Goal: Task Accomplishment & Management: Complete application form

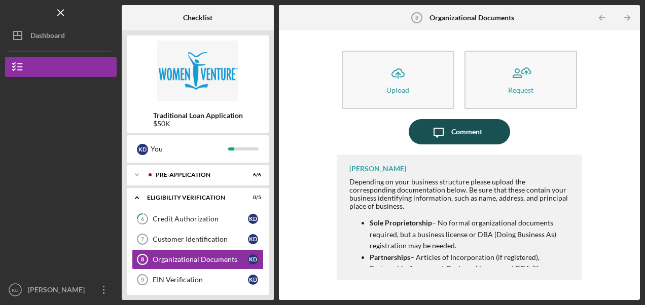
click at [463, 134] on div "Comment" at bounding box center [466, 131] width 31 height 25
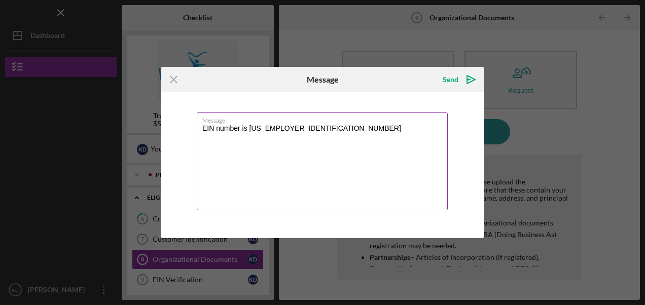
click at [291, 137] on textarea "EIN number is [US_EMPLOYER_IDENTIFICATION_NUMBER]" at bounding box center [322, 162] width 251 height 98
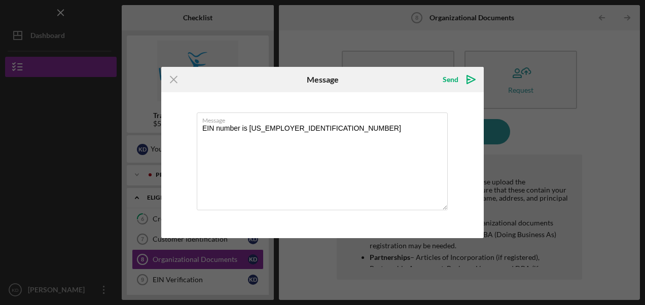
drag, startPoint x: 290, startPoint y: 135, endPoint x: 134, endPoint y: 131, distance: 156.3
click at [134, 131] on div "Icon/Menu Close Message Send Icon/icon-invite-send Message EIN number is [US_EM…" at bounding box center [322, 152] width 645 height 305
type textarea "EIN number is [US_EMPLOYER_IDENTIFICATION_NUMBER]"
click at [173, 80] on line at bounding box center [173, 80] width 7 height 7
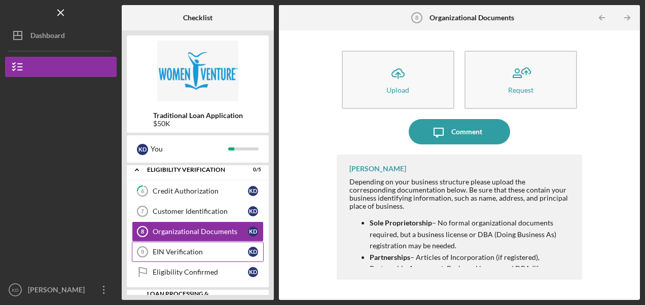
scroll to position [51, 0]
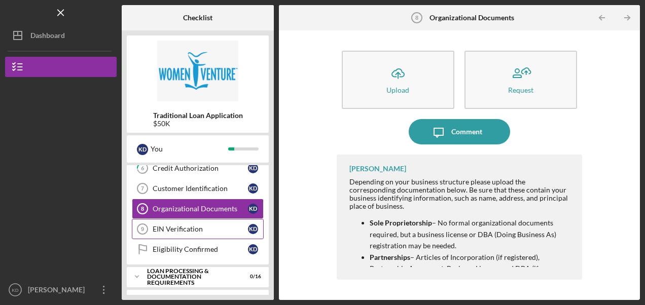
click at [190, 226] on div "EIN Verification" at bounding box center [200, 229] width 95 height 8
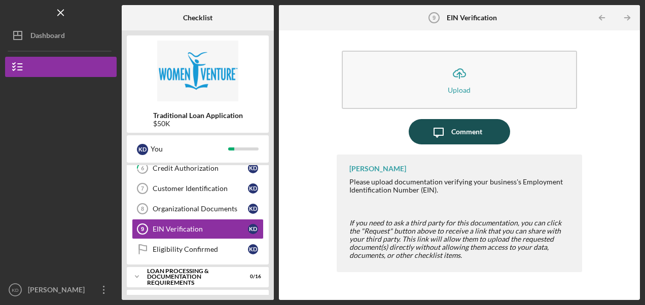
click at [434, 135] on icon "Icon/Message" at bounding box center [438, 131] width 25 height 25
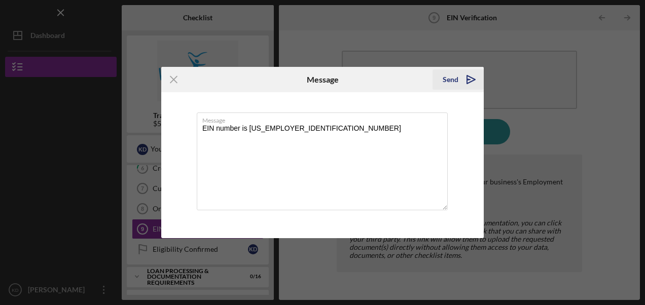
type textarea "EIN number is [US_EMPLOYER_IDENTIFICATION_NUMBER]"
click at [469, 76] on icon "Icon/icon-invite-send" at bounding box center [471, 79] width 25 height 25
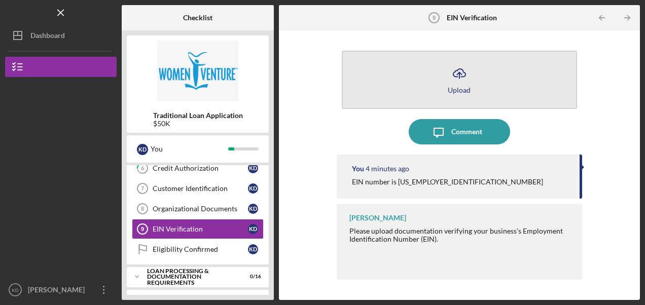
click at [455, 73] on icon "Icon/Upload" at bounding box center [459, 73] width 25 height 25
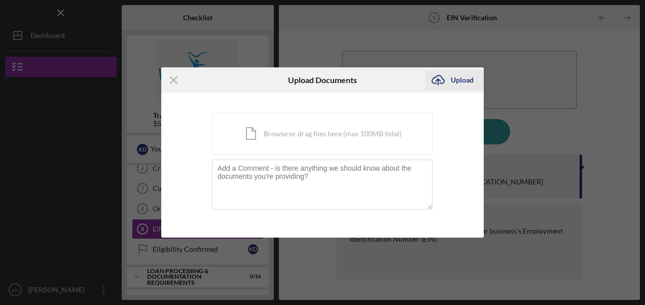
click at [458, 79] on div "Upload" at bounding box center [462, 80] width 23 height 20
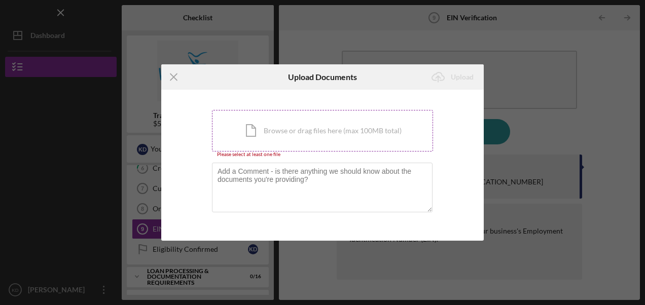
click at [255, 133] on div "Icon/Document Browse or drag files here (max 100MB total) Tap to choose files o…" at bounding box center [322, 131] width 221 height 42
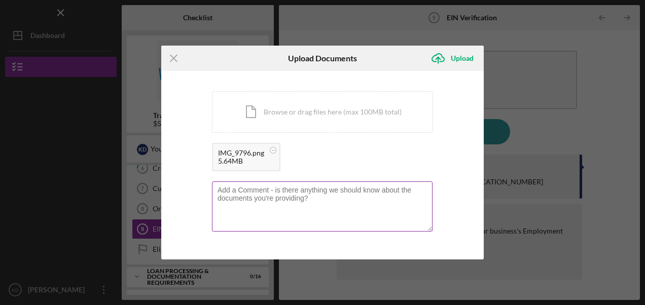
drag, startPoint x: 320, startPoint y: 200, endPoint x: 232, endPoint y: 198, distance: 87.3
click at [232, 198] on textarea at bounding box center [322, 207] width 221 height 50
click at [317, 197] on textarea at bounding box center [322, 207] width 221 height 50
click at [312, 201] on textarea at bounding box center [322, 207] width 221 height 50
paste textarea "EIN number is [US_EMPLOYER_IDENTIFICATION_NUMBER]"
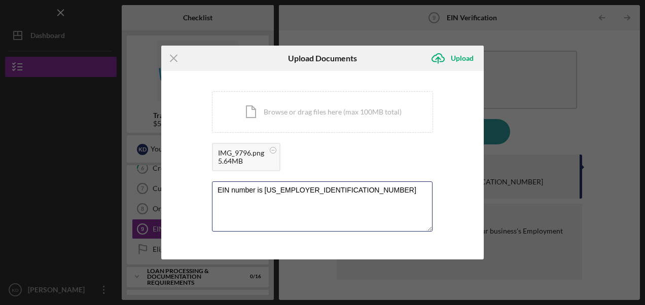
type textarea "EIN number is [US_EMPLOYER_IDENTIFICATION_NUMBER]"
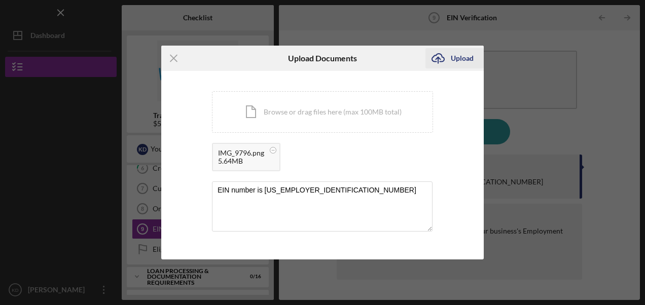
click at [462, 61] on div "Upload" at bounding box center [462, 58] width 23 height 20
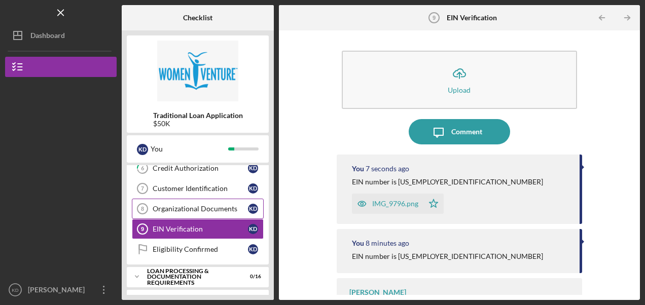
click at [200, 210] on div "Organizational Documents" at bounding box center [200, 209] width 95 height 8
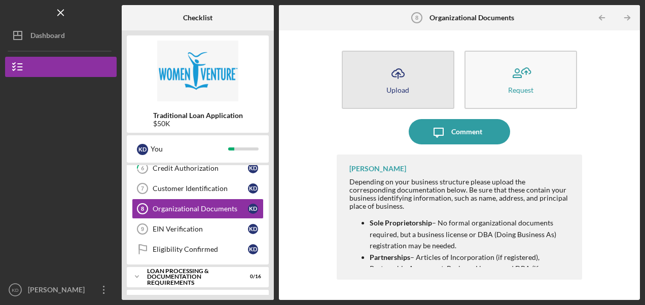
click at [404, 80] on icon "Icon/Upload" at bounding box center [398, 73] width 25 height 25
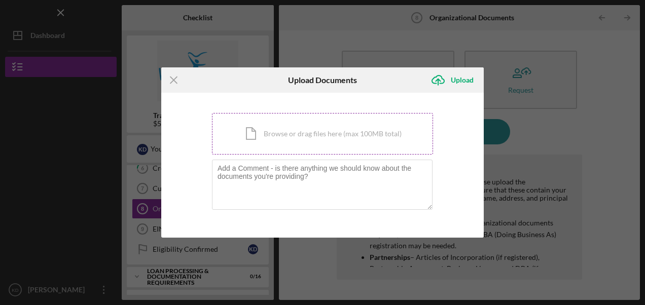
click at [269, 138] on div "Icon/Document Browse or drag files here (max 100MB total) Tap to choose files o…" at bounding box center [322, 134] width 221 height 42
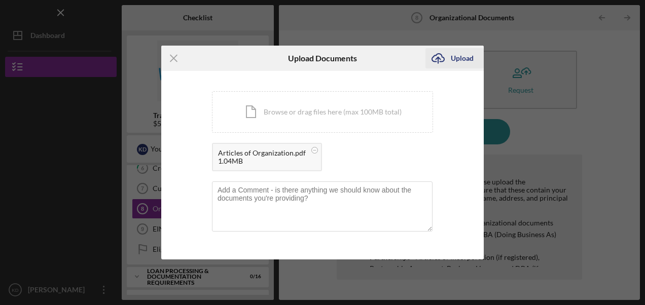
click at [462, 57] on div "Upload" at bounding box center [462, 58] width 23 height 20
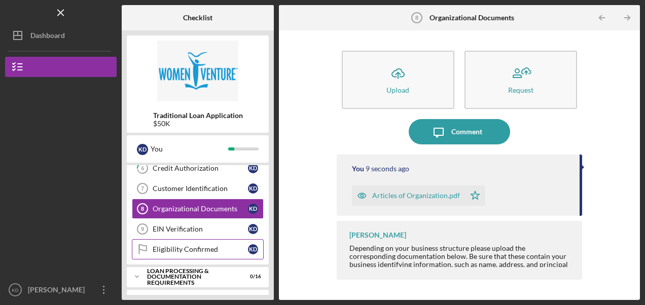
click at [185, 250] on div "Eligibility Confirmed" at bounding box center [200, 250] width 95 height 8
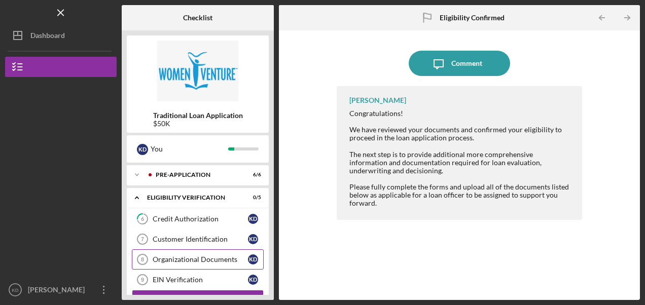
click at [208, 256] on div "Organizational Documents" at bounding box center [200, 260] width 95 height 8
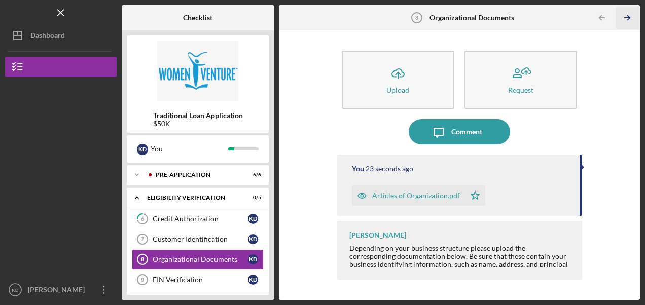
click at [627, 18] on line "button" at bounding box center [627, 18] width 5 height 0
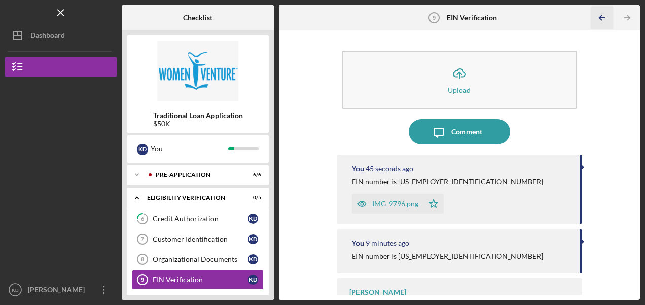
click at [604, 20] on icon "Icon/Table Pagination Arrow" at bounding box center [601, 18] width 23 height 23
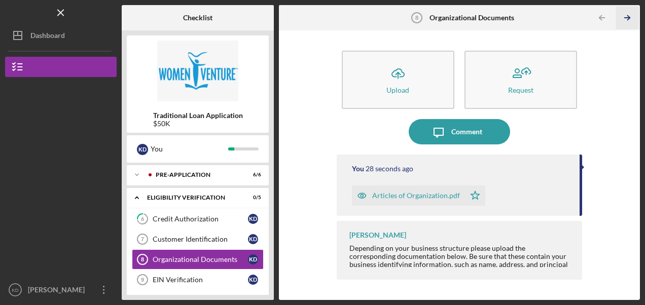
click at [631, 17] on icon "Icon/Table Pagination Arrow" at bounding box center [627, 18] width 23 height 23
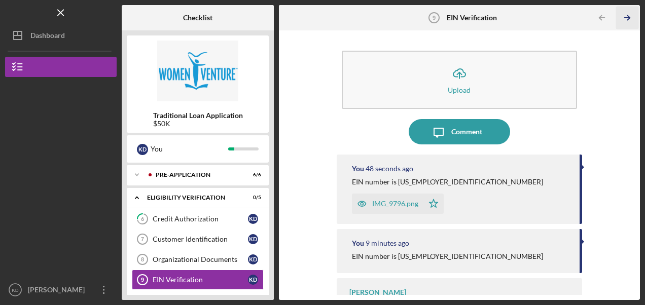
click at [631, 17] on icon "Icon/Table Pagination Arrow" at bounding box center [627, 18] width 23 height 23
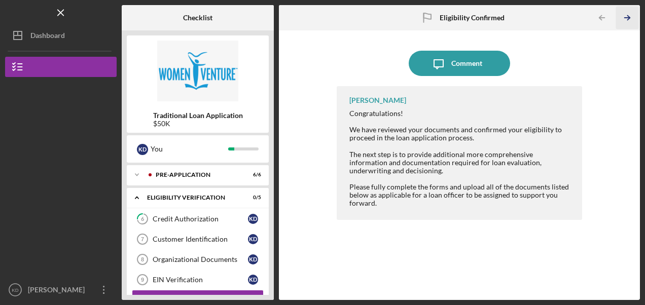
click at [631, 17] on icon "Icon/Table Pagination Arrow" at bounding box center [627, 18] width 23 height 23
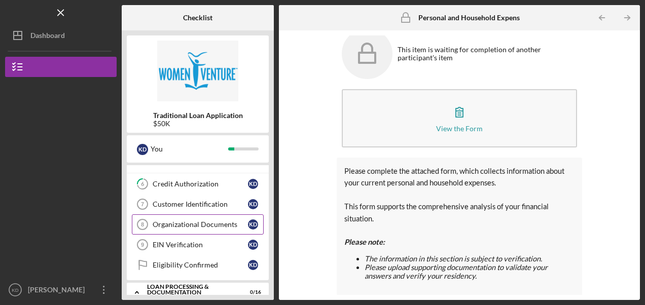
scroll to position [51, 0]
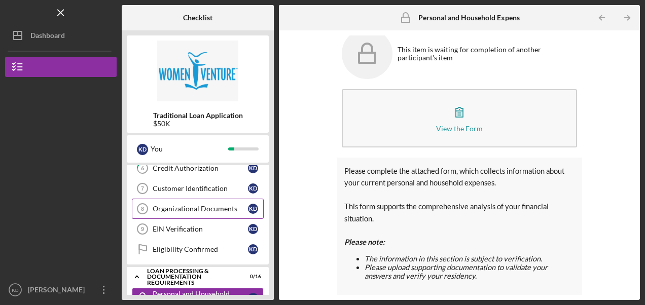
click at [221, 207] on div "Organizational Documents" at bounding box center [200, 209] width 95 height 8
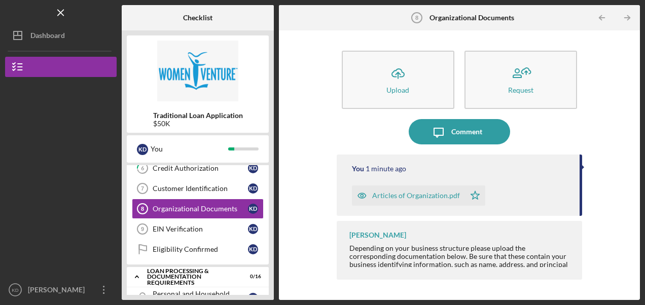
drag, startPoint x: 409, startPoint y: 194, endPoint x: 385, endPoint y: 194, distance: 23.8
click at [385, 194] on div "Articles of Organization.pdf" at bounding box center [416, 196] width 88 height 8
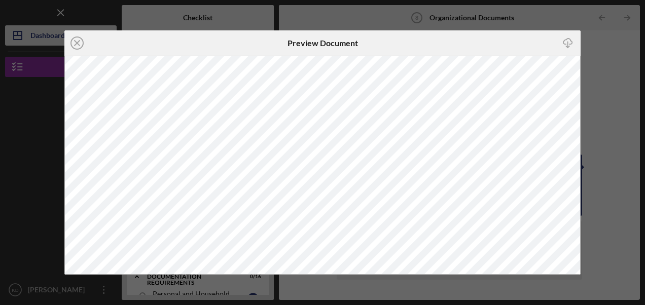
drag, startPoint x: 168, startPoint y: 55, endPoint x: 76, endPoint y: 45, distance: 92.9
click at [76, 45] on line at bounding box center [77, 43] width 5 height 5
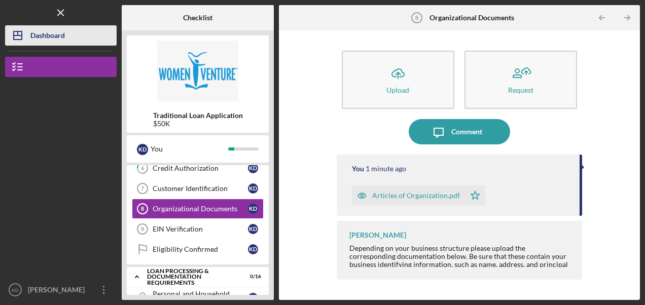
click at [76, 45] on button "Icon/Dashboard Dashboard" at bounding box center [61, 35] width 112 height 20
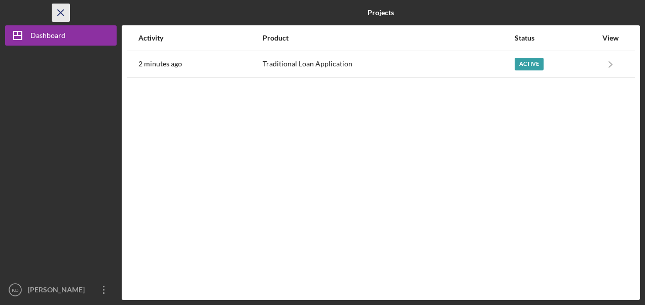
click at [61, 13] on line "button" at bounding box center [61, 13] width 6 height 6
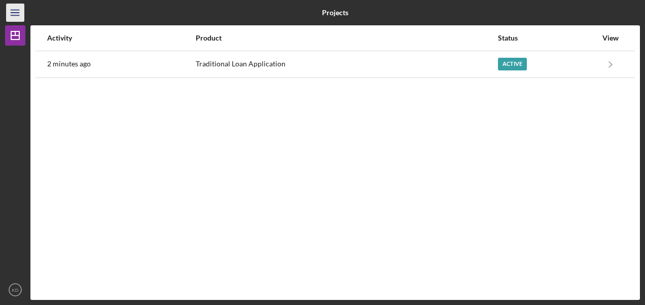
click at [15, 18] on icon "Icon/Menu" at bounding box center [15, 13] width 23 height 23
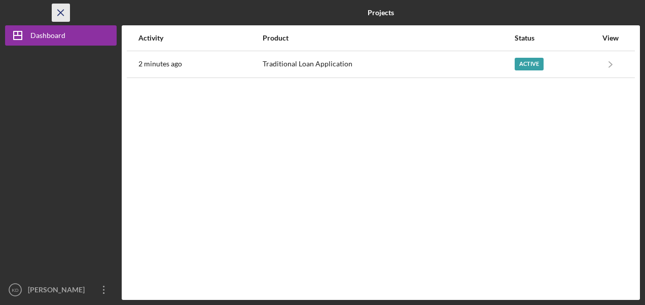
click at [60, 13] on line "button" at bounding box center [61, 13] width 6 height 6
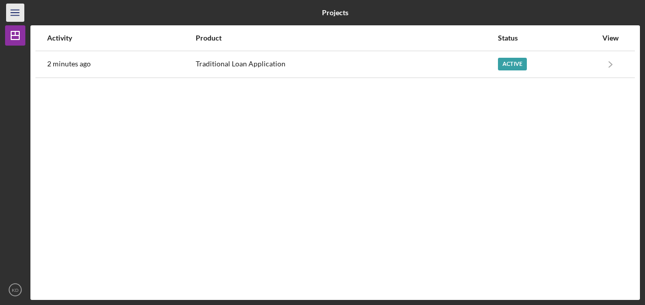
click at [15, 14] on icon "Icon/Menu" at bounding box center [15, 13] width 23 height 23
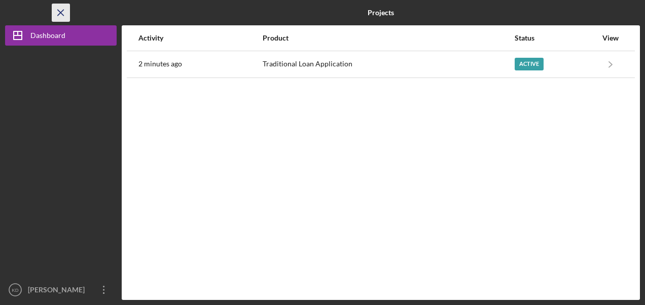
click at [60, 13] on line "button" at bounding box center [61, 13] width 6 height 6
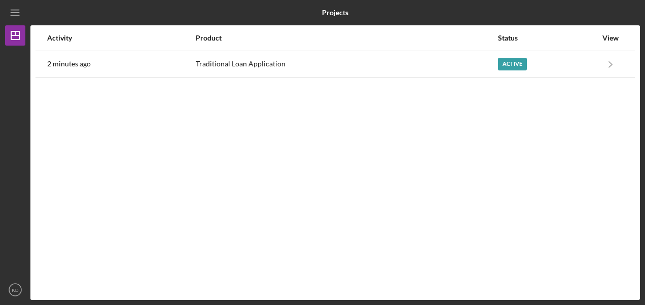
click at [10, 15] on icon "Icon/Menu" at bounding box center [15, 13] width 23 height 23
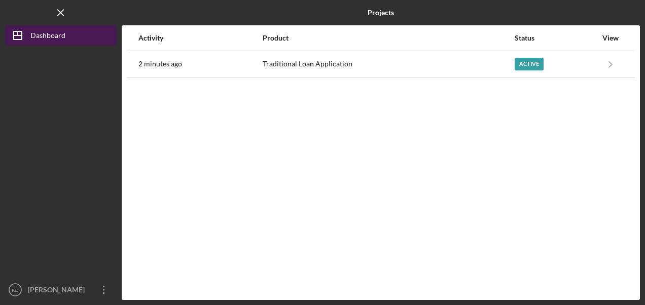
click at [38, 39] on div "Dashboard" at bounding box center [47, 36] width 35 height 23
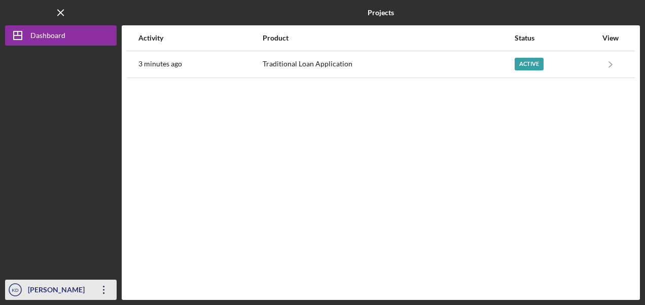
click at [96, 291] on icon "Icon/Overflow" at bounding box center [103, 289] width 25 height 25
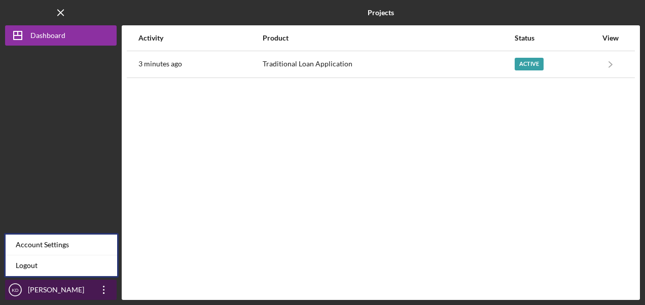
click at [106, 291] on icon "Icon/Overflow" at bounding box center [103, 289] width 25 height 25
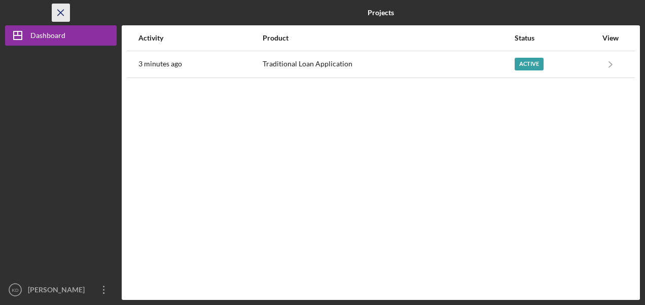
click at [59, 11] on line "button" at bounding box center [61, 13] width 6 height 6
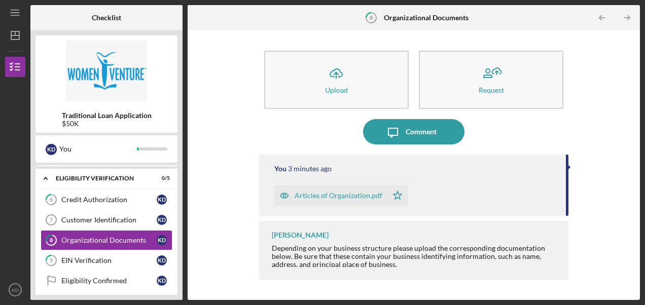
scroll to position [20, 0]
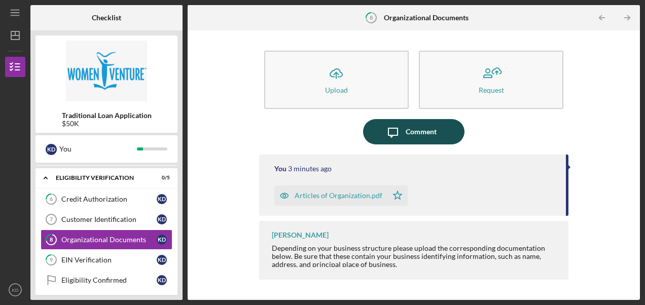
click at [431, 131] on div "Comment" at bounding box center [421, 131] width 31 height 25
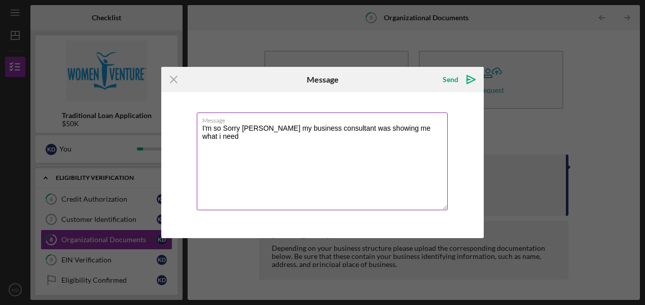
click at [389, 134] on textarea "I'm so Sorry [PERSON_NAME] my business consultant was showing me what i need" at bounding box center [322, 162] width 251 height 98
click at [390, 133] on textarea "I'm so Sorry [PERSON_NAME] my business consultant was showing me what i need" at bounding box center [322, 162] width 251 height 98
click at [219, 137] on textarea "I'm so Sorry [PERSON_NAME] my business consultant was showing me an example of …" at bounding box center [322, 162] width 251 height 98
click at [257, 138] on textarea "I'm so Sorry [PERSON_NAME] my business consultant was showing me an example of …" at bounding box center [322, 162] width 251 height 98
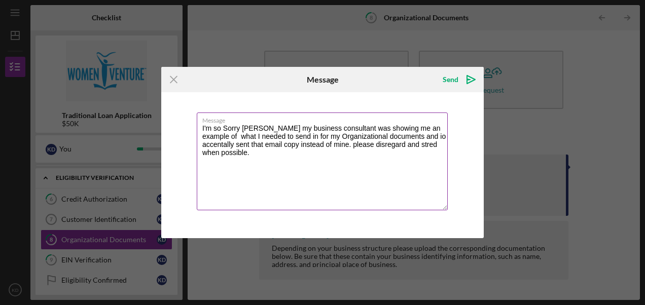
click at [405, 138] on textarea "I'm so Sorry [PERSON_NAME] my business consultant was showing me an example of …" at bounding box center [322, 162] width 251 height 98
drag, startPoint x: 403, startPoint y: 139, endPoint x: 416, endPoint y: 162, distance: 26.4
click at [412, 170] on textarea "I'm so Sorry [PERSON_NAME] my business consultant was showing me an example of …" at bounding box center [322, 162] width 251 height 98
drag, startPoint x: 407, startPoint y: 137, endPoint x: 406, endPoint y: 144, distance: 6.7
click at [406, 141] on textarea "I'm so Sorry [PERSON_NAME] my business consultant was showing me an example of …" at bounding box center [322, 162] width 251 height 98
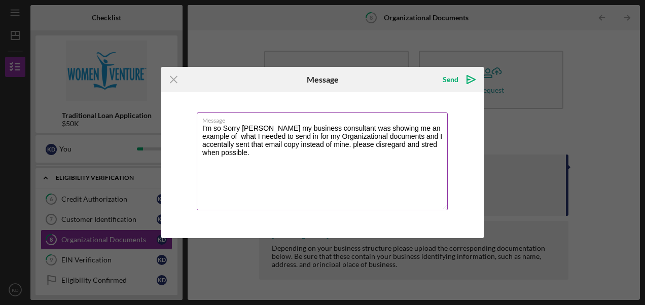
click at [421, 139] on textarea "I'm so Sorry [PERSON_NAME] my business consultant was showing me an example of …" at bounding box center [322, 162] width 251 height 98
drag, startPoint x: 421, startPoint y: 138, endPoint x: 362, endPoint y: 141, distance: 59.4
click at [361, 141] on textarea "I'm so Sorry [PERSON_NAME] my business consultant was showing me an example of …" at bounding box center [322, 162] width 251 height 98
click at [420, 137] on textarea "I'm so Sorry [PERSON_NAME] my business consultant was showing me an example of …" at bounding box center [322, 162] width 251 height 98
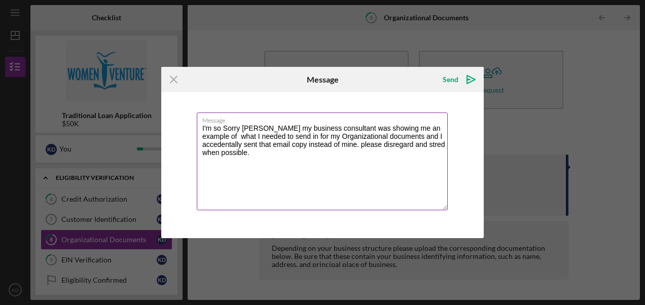
click at [437, 137] on textarea "I'm so Sorry [PERSON_NAME] my business consultant was showing me an example of …" at bounding box center [322, 162] width 251 height 98
drag, startPoint x: 439, startPoint y: 136, endPoint x: 434, endPoint y: 140, distance: 6.2
click at [399, 147] on textarea "I'm so Sorry [PERSON_NAME] my business consultant was showing me an example of …" at bounding box center [322, 162] width 251 height 98
click at [397, 150] on textarea "I'm so Sorry [PERSON_NAME] my business consultant was showing me an example of …" at bounding box center [322, 162] width 251 height 98
click at [291, 171] on textarea "I'm so Sorry [PERSON_NAME] my business consultant was showing me an example of …" at bounding box center [322, 162] width 251 height 98
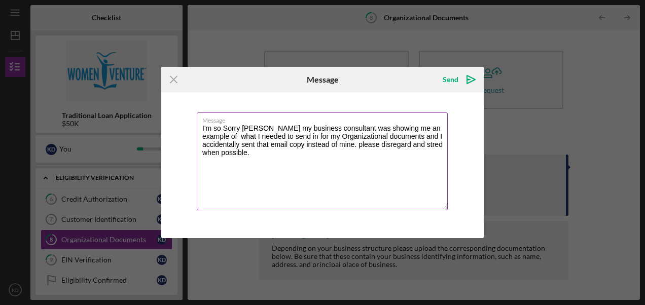
click at [222, 125] on textarea "I'm so Sorry [PERSON_NAME] my business consultant was showing me an example of …" at bounding box center [322, 162] width 251 height 98
click at [335, 125] on textarea "I'm so sorry [PERSON_NAME] my business consultant was showing me an example of …" at bounding box center [322, 162] width 251 height 98
click at [242, 137] on textarea "I'm so sorry [PERSON_NAME] my business consultant through ACER was showing me a…" at bounding box center [322, 162] width 251 height 98
click at [314, 134] on textarea "I'm so sorry [PERSON_NAME] my business consultant through ACER was showing me a…" at bounding box center [322, 162] width 251 height 98
click at [373, 156] on textarea "I'm so sorry [PERSON_NAME] my business consultant through ACER was showing me a…" at bounding box center [322, 162] width 251 height 98
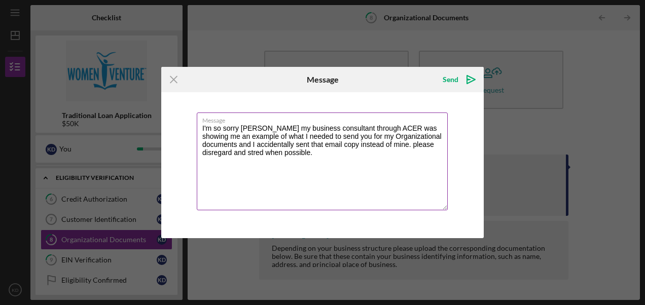
click at [268, 146] on textarea "I'm so sorry [PERSON_NAME] my business consultant through ACER was showing me a…" at bounding box center [322, 162] width 251 height 98
click at [307, 166] on textarea "I'm so sorry [PERSON_NAME] my business consultant through ACER was showing me a…" at bounding box center [322, 162] width 251 height 98
click at [388, 144] on textarea "I'm so sorry [PERSON_NAME] my business consultant through ACER was showing me a…" at bounding box center [322, 162] width 251 height 98
click at [225, 154] on textarea "I'm so sorry [PERSON_NAME] my business consultant through ACER was showing me a…" at bounding box center [322, 162] width 251 height 98
click at [221, 157] on textarea "I'm so sorry [PERSON_NAME] my business consultant through ACER was showing me a…" at bounding box center [322, 162] width 251 height 98
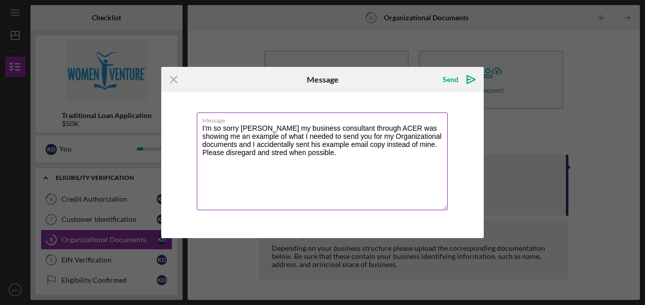
drag, startPoint x: 220, startPoint y: 157, endPoint x: 406, endPoint y: 176, distance: 186.6
click at [406, 175] on textarea "I'm so sorry [PERSON_NAME] my business consultant through ACER was showing me a…" at bounding box center [322, 162] width 251 height 98
click at [220, 152] on textarea "I'm so sorry [PERSON_NAME] my business consultant through ACER was showing me a…" at bounding box center [322, 162] width 251 height 98
click at [222, 150] on textarea "I'm so sorry [PERSON_NAME] my business consultant through ACER was showing me a…" at bounding box center [322, 162] width 251 height 98
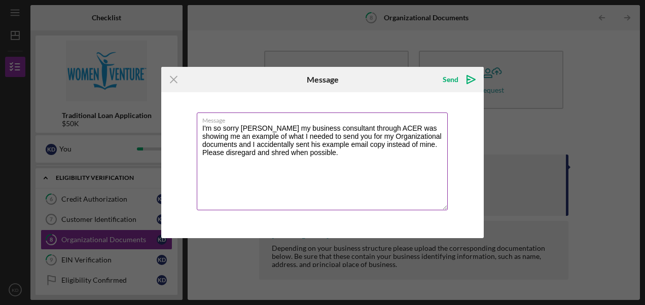
click at [314, 183] on textarea "I'm so sorry [PERSON_NAME] my business consultant through ACER was showing me a…" at bounding box center [322, 162] width 251 height 98
type textarea "I'm so sorry [PERSON_NAME] my business consultant through ACER was showing me a…"
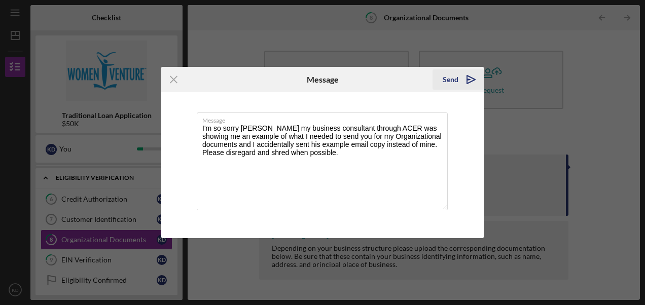
click at [463, 81] on icon "Icon/icon-invite-send" at bounding box center [471, 79] width 25 height 25
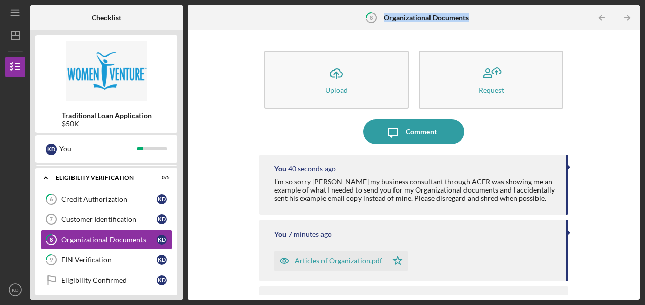
drag, startPoint x: 385, startPoint y: 18, endPoint x: 470, endPoint y: 18, distance: 85.2
click at [470, 18] on div "8 Organizational Documents" at bounding box center [413, 17] width 151 height 25
drag, startPoint x: 470, startPoint y: 18, endPoint x: 462, endPoint y: 17, distance: 8.3
copy b "Organizational Documents"
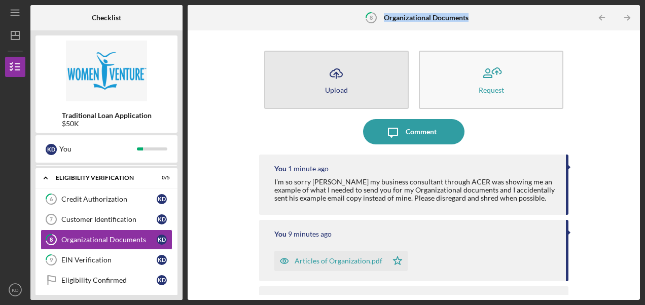
click at [343, 82] on icon "Icon/Upload" at bounding box center [336, 73] width 25 height 25
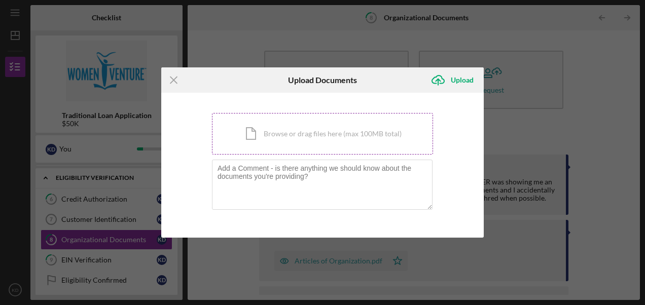
click at [252, 135] on div "Icon/Document Browse or drag files here (max 100MB total) Tap to choose files o…" at bounding box center [322, 134] width 221 height 42
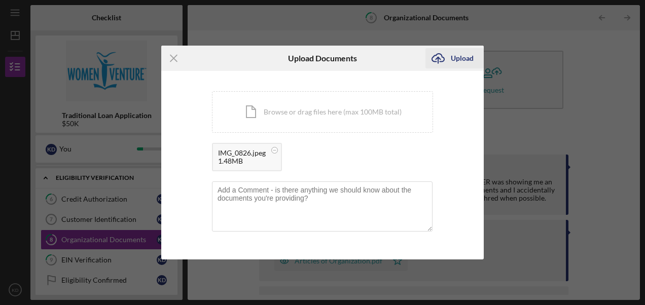
click at [455, 60] on div "Upload" at bounding box center [462, 58] width 23 height 20
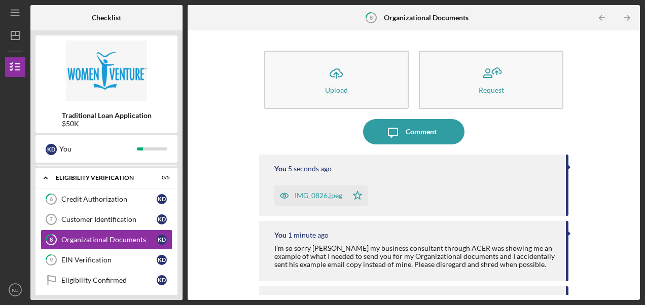
click at [312, 200] on div "IMG_0826.jpeg" at bounding box center [319, 196] width 48 height 8
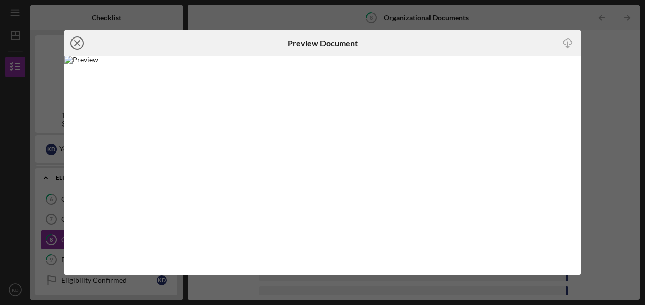
click at [77, 45] on icon "Icon/Close" at bounding box center [76, 42] width 25 height 25
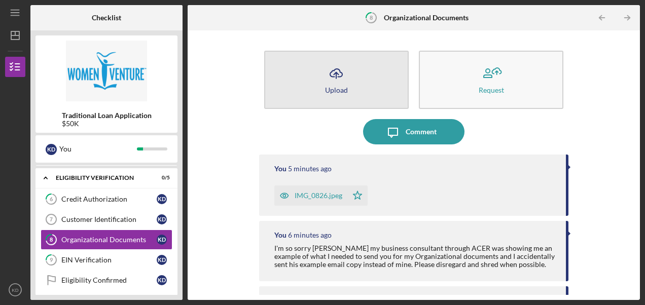
click at [330, 72] on icon "Icon/Upload" at bounding box center [336, 73] width 25 height 25
click at [330, 72] on icon "button" at bounding box center [336, 73] width 12 height 8
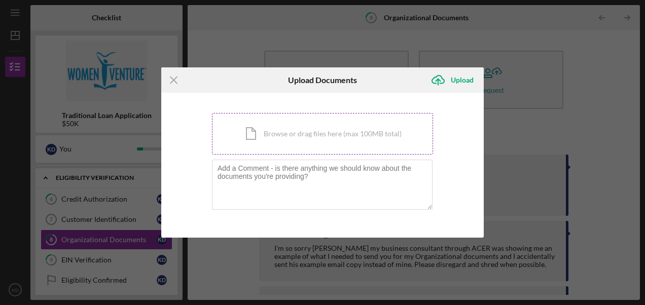
click at [271, 136] on div "Icon/Document Browse or drag files here (max 100MB total) Tap to choose files o…" at bounding box center [322, 134] width 221 height 42
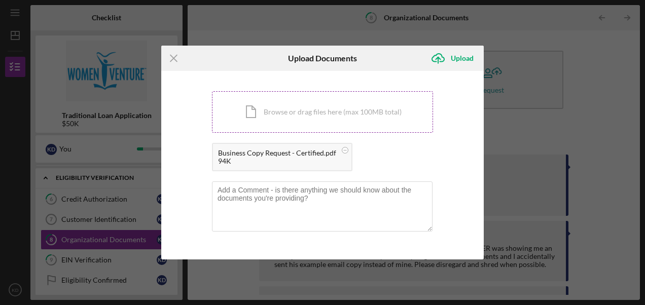
click at [276, 109] on div "Icon/Document Browse or drag files here (max 100MB total) Tap to choose files o…" at bounding box center [322, 112] width 221 height 42
click at [463, 54] on div "Upload" at bounding box center [462, 58] width 23 height 20
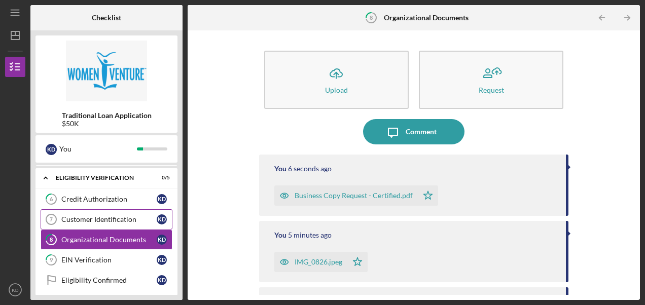
click at [120, 216] on div "Customer Identification" at bounding box center [108, 220] width 95 height 8
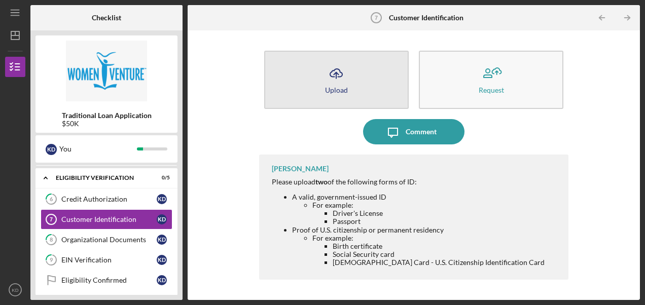
click at [330, 79] on icon "Icon/Upload" at bounding box center [336, 73] width 25 height 25
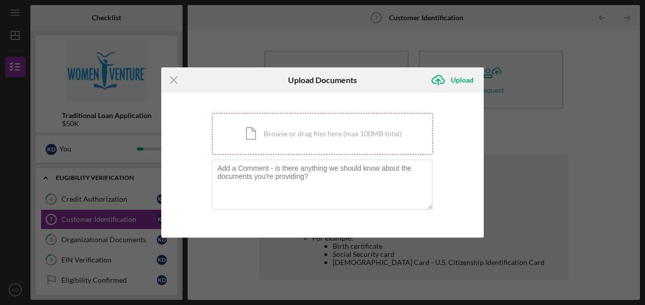
click at [250, 134] on div "Icon/Document Browse or drag files here (max 100MB total) Tap to choose files o…" at bounding box center [322, 134] width 221 height 42
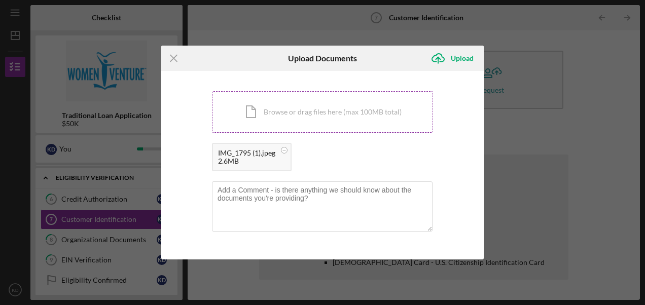
click at [252, 109] on div "Icon/Document Browse or drag files here (max 100MB total) Tap to choose files o…" at bounding box center [322, 112] width 221 height 42
click at [265, 158] on div "2.6MB" at bounding box center [246, 161] width 57 height 8
click at [438, 57] on line "submit" at bounding box center [438, 60] width 0 height 6
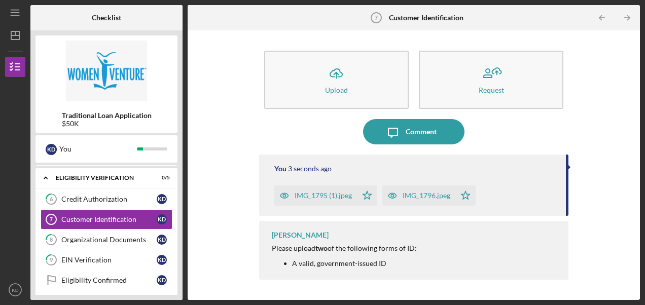
click at [281, 196] on icon "button" at bounding box center [284, 196] width 20 height 20
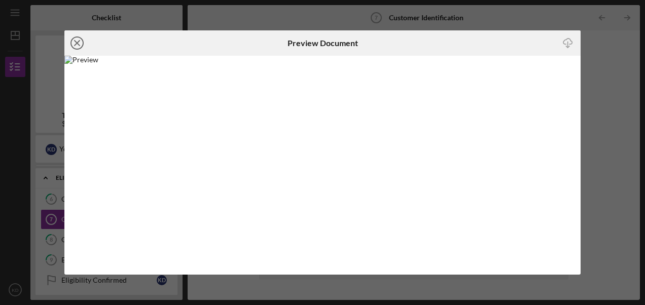
click at [77, 43] on line at bounding box center [77, 43] width 5 height 5
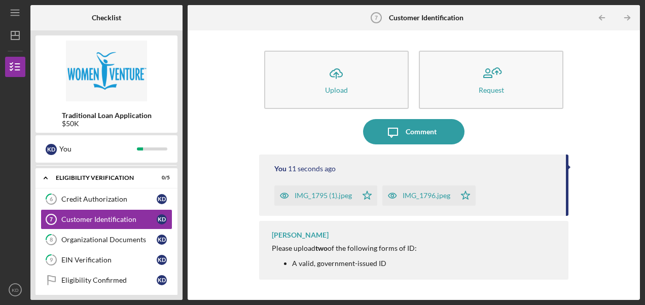
click at [391, 197] on icon "button" at bounding box center [393, 196] width 20 height 20
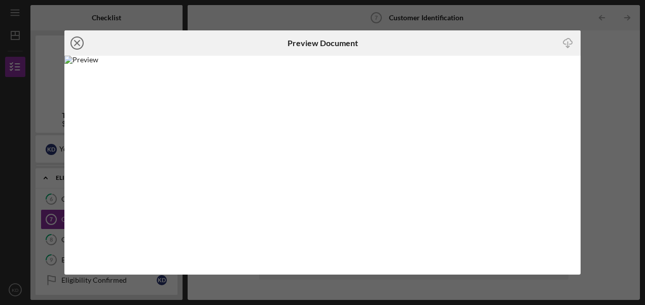
click at [78, 46] on icon "Icon/Close" at bounding box center [76, 42] width 25 height 25
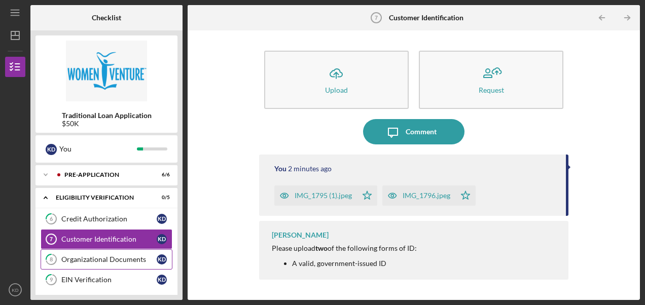
click at [106, 259] on div "Organizational Documents" at bounding box center [108, 260] width 95 height 8
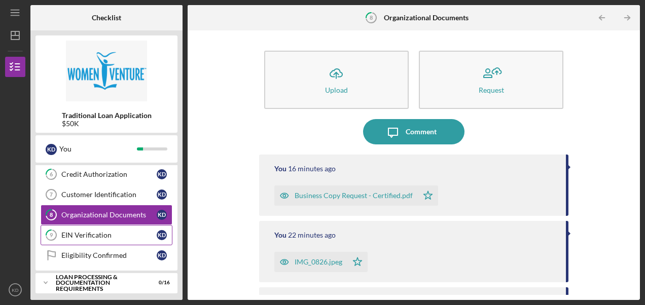
scroll to position [92, 0]
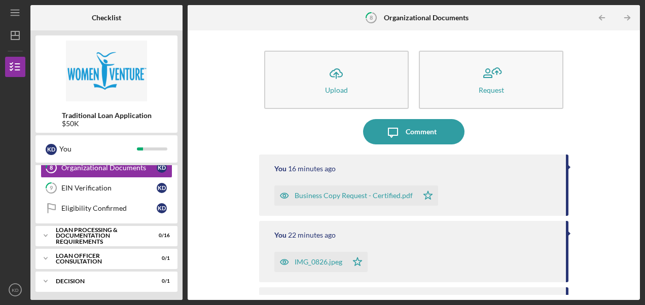
click at [213, 112] on div "Icon/Upload Upload Request Icon/Message Comment You 16 minutes ago Business Cop…" at bounding box center [414, 166] width 442 height 260
click at [12, 33] on icon "Icon/Dashboard" at bounding box center [15, 35] width 25 height 25
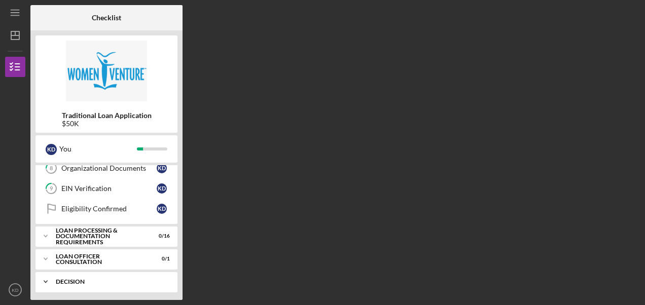
scroll to position [92, 0]
click at [99, 207] on div "Eligibility Confirmed" at bounding box center [108, 208] width 95 height 8
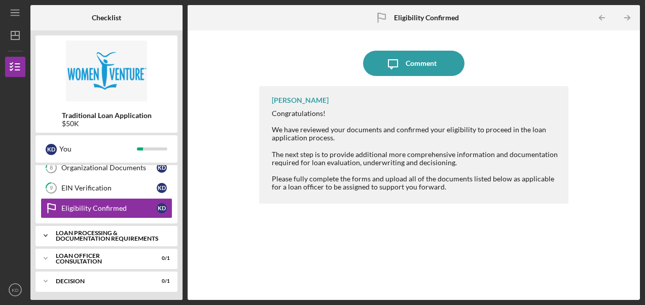
click at [61, 230] on div "Loan Processing & Documentation Requirements" at bounding box center [110, 236] width 109 height 12
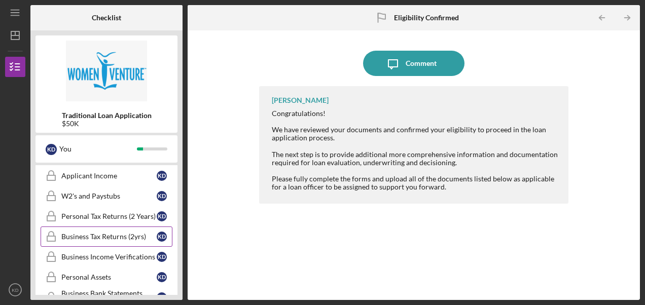
scroll to position [143, 0]
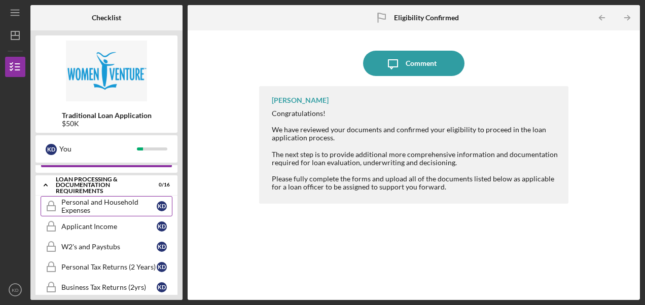
click at [99, 203] on div "Personal and Household Expenses" at bounding box center [108, 206] width 95 height 16
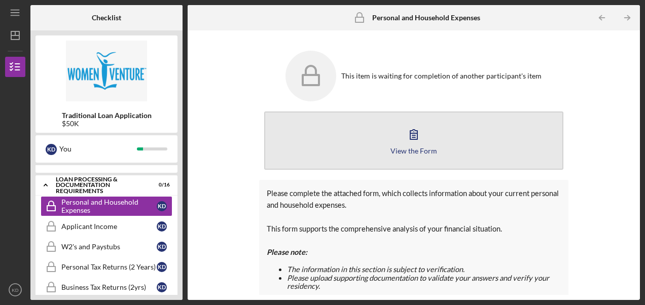
click at [410, 149] on div "View the Form" at bounding box center [414, 151] width 47 height 8
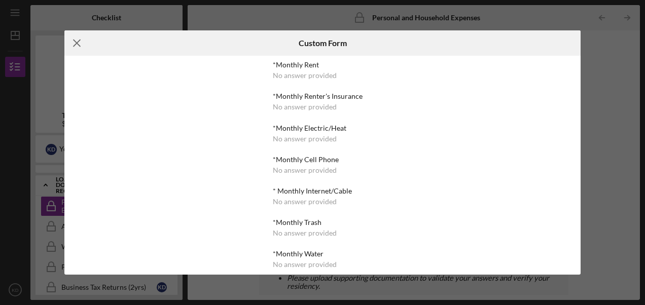
click at [75, 42] on icon "Icon/Menu Close" at bounding box center [76, 42] width 25 height 25
